Goal: Information Seeking & Learning: Learn about a topic

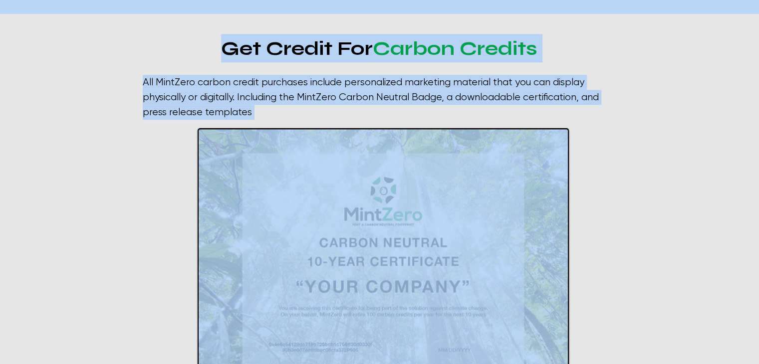
scroll to position [1398, 0]
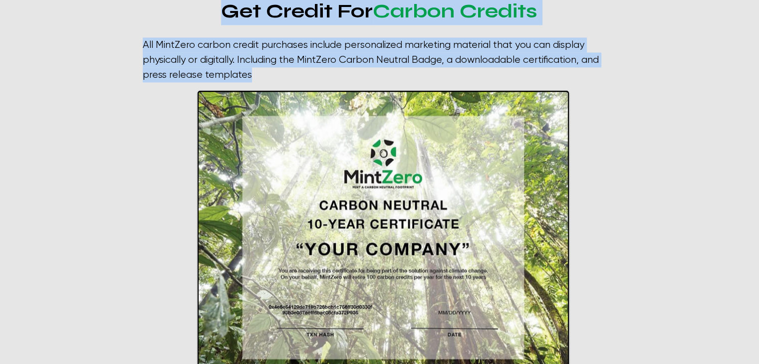
drag, startPoint x: 188, startPoint y: 158, endPoint x: 261, endPoint y: 61, distance: 121.6
copy div "Loremipsum do sit ametcons ad elitse doeiusm te INCIDI UTLABO ETDOLOR MAGNA Ali…"
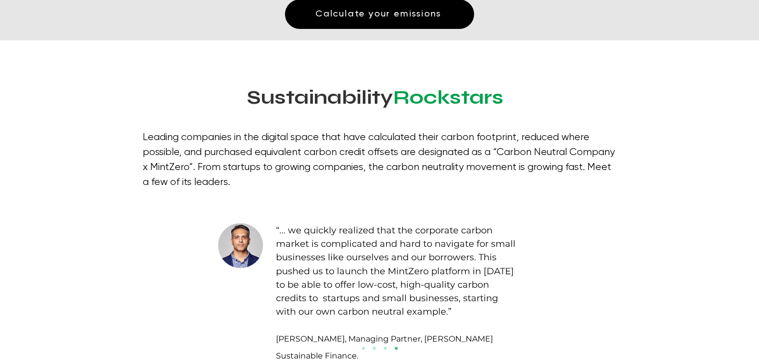
scroll to position [1897, 0]
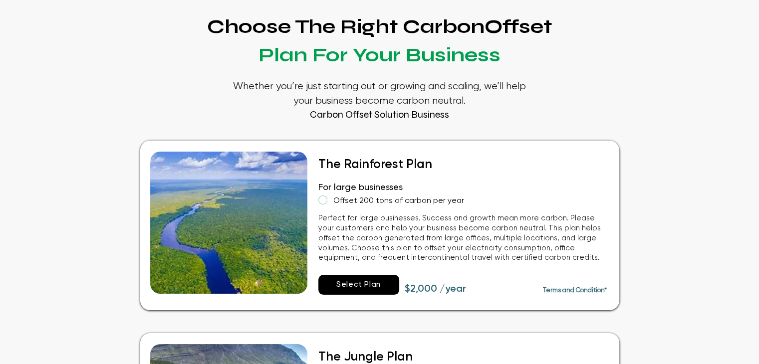
scroll to position [150, 0]
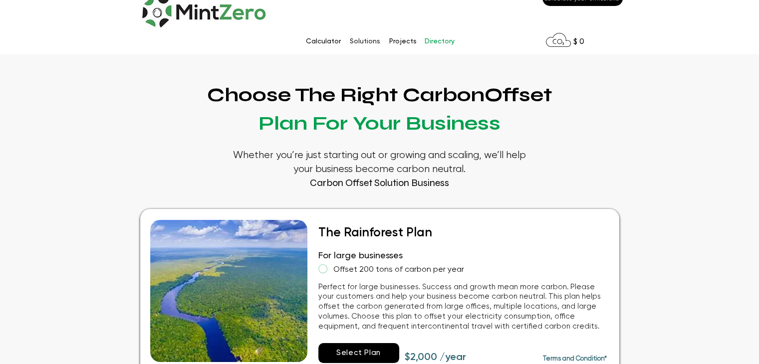
scroll to position [0, 0]
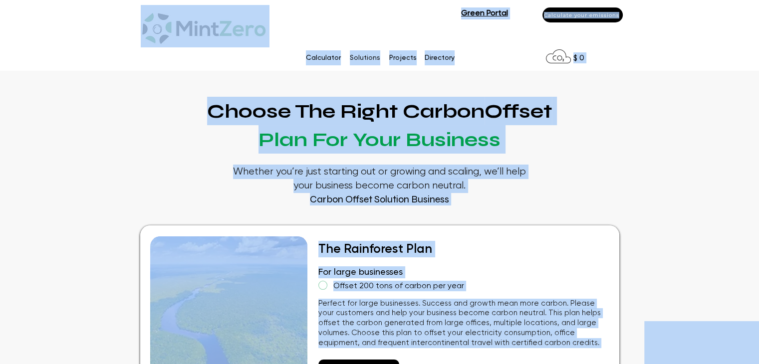
copy div "Skip to Main Content 0 Green Portal AB Calculate your emissions Calculator Solu…"
